Goal: Communication & Community: Answer question/provide support

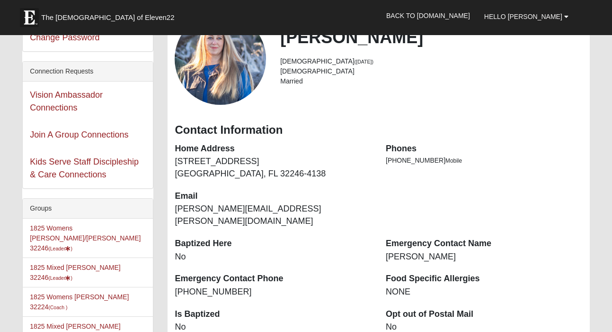
scroll to position [1, 0]
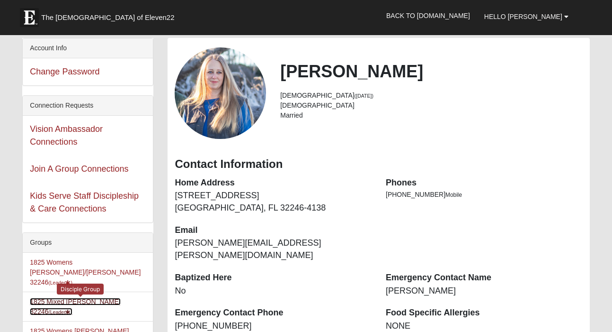
click at [64, 297] on link "1825 Mixed Annis 32246 (Leader )" at bounding box center [75, 306] width 90 height 18
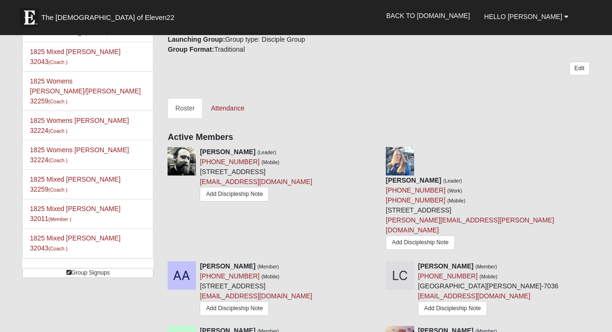
scroll to position [402, 0]
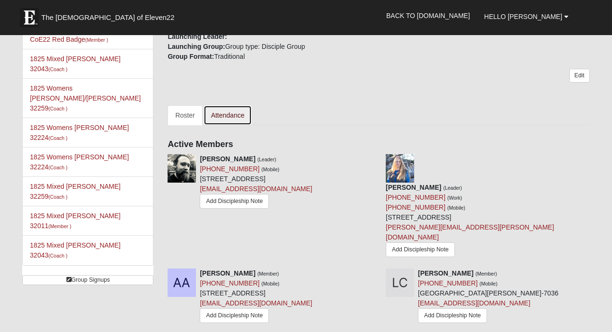
click at [233, 117] on link "Attendance" at bounding box center [228, 115] width 49 height 20
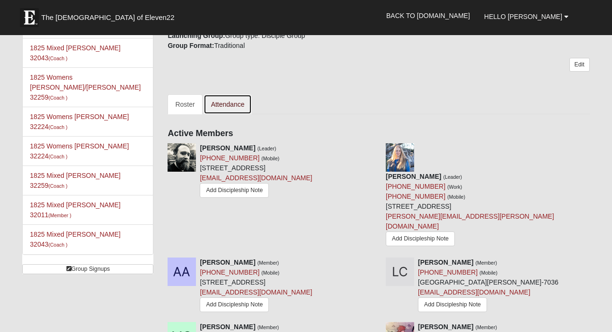
scroll to position [414, 0]
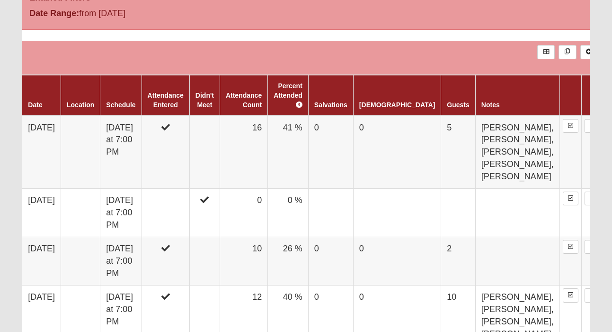
scroll to position [566, 0]
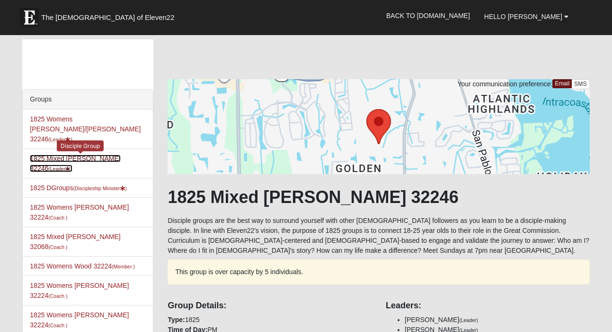
click at [69, 154] on link "1825 Mixed [PERSON_NAME] 32246 (Leader )" at bounding box center [75, 163] width 90 height 18
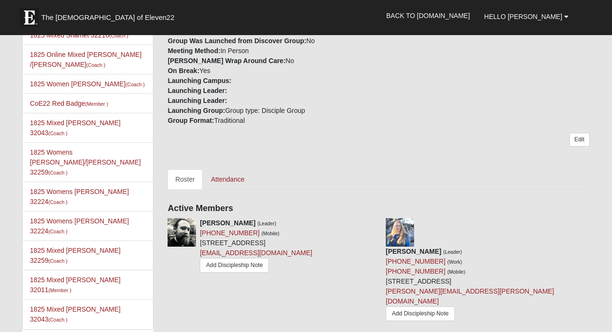
scroll to position [342, 0]
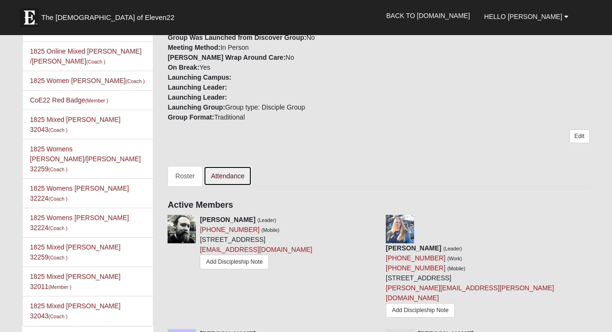
click at [228, 176] on link "Attendance" at bounding box center [228, 176] width 49 height 20
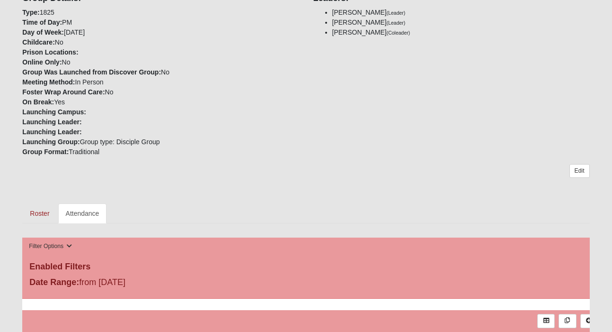
scroll to position [296, 0]
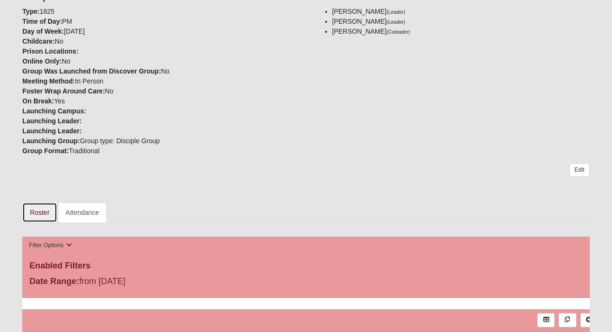
click at [46, 212] on link "Roster" at bounding box center [39, 212] width 35 height 20
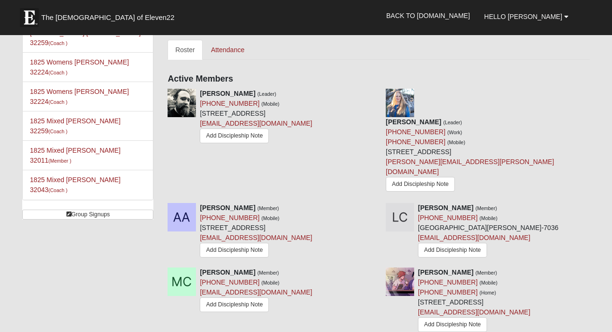
scroll to position [469, 0]
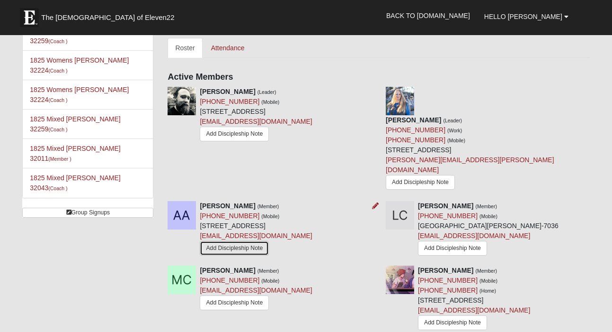
click at [234, 241] on link "Add Discipleship Note" at bounding box center [234, 248] width 69 height 15
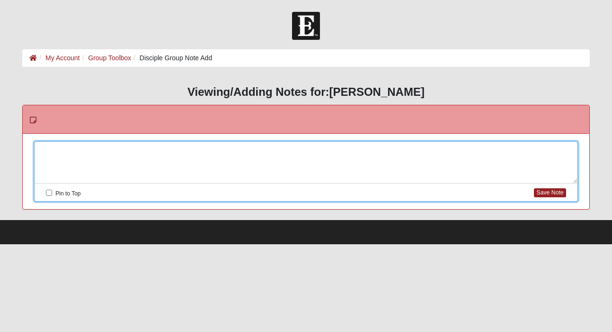
click at [280, 142] on div at bounding box center [306, 163] width 543 height 42
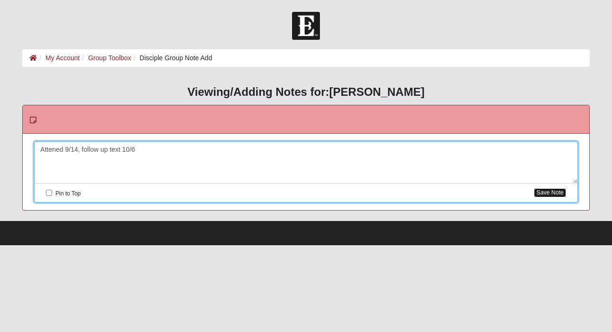
click at [553, 193] on button "Save Note" at bounding box center [550, 192] width 32 height 9
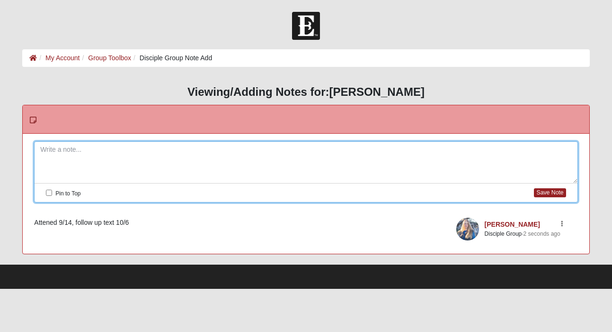
click at [540, 81] on div "HTML Content Viewing/Adding Notes for: [PERSON_NAME] Please correct the followi…" at bounding box center [306, 170] width 582 height 187
